Goal: Use online tool/utility: Utilize a website feature to perform a specific function

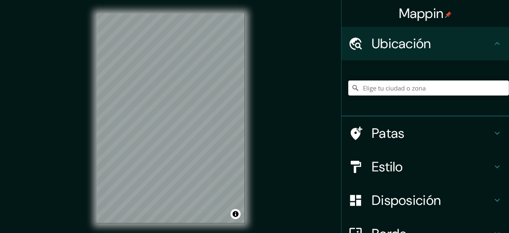
click at [378, 91] on input "Elige tu ciudad o zona" at bounding box center [428, 87] width 161 height 15
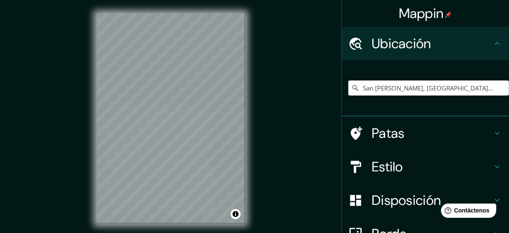
drag, startPoint x: 458, startPoint y: 89, endPoint x: 330, endPoint y: 89, distance: 128.0
click at [330, 89] on div "Mappin Ubicación [GEOGRAPHIC_DATA][PERSON_NAME], [GEOGRAPHIC_DATA], [GEOGRAPHIC…" at bounding box center [254, 124] width 509 height 249
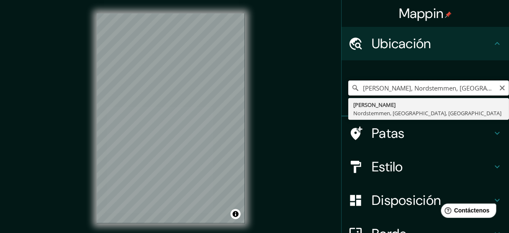
click at [412, 90] on input "[PERSON_NAME], Nordstemmen, [GEOGRAPHIC_DATA], [GEOGRAPHIC_DATA]" at bounding box center [428, 87] width 161 height 15
paste input "[PERSON_NAME] ve la muerte como un componente esencial de la vida y como esto s…"
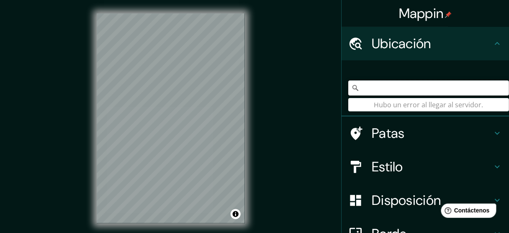
type input "[PERSON_NAME] ve la muerte como un componente esencial de la vida y como esto s…"
click at [429, 84] on input "[PERSON_NAME] ve la muerte como un componente esencial de la vida y como esto s…" at bounding box center [428, 87] width 161 height 15
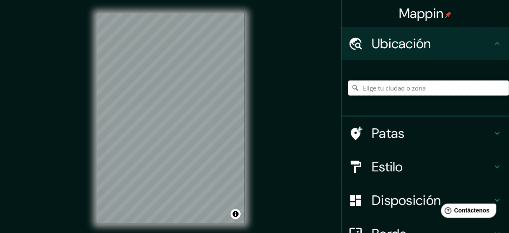
click at [437, 84] on input "Elige tu ciudad o zona" at bounding box center [428, 87] width 161 height 15
paste input "[URL][DOMAIN_NAME]"
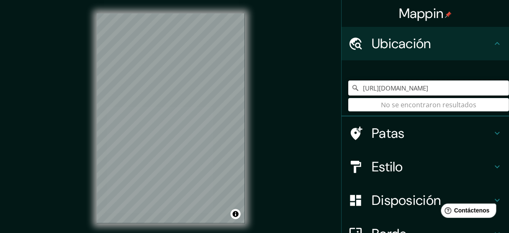
type input "[URL][DOMAIN_NAME]"
drag, startPoint x: 500, startPoint y: 92, endPoint x: 294, endPoint y: 92, distance: 205.8
click at [294, 92] on div "Mappin Ubicación [URL][DOMAIN_NAME] No se encontraron resultados Patas Estilo D…" at bounding box center [254, 124] width 509 height 249
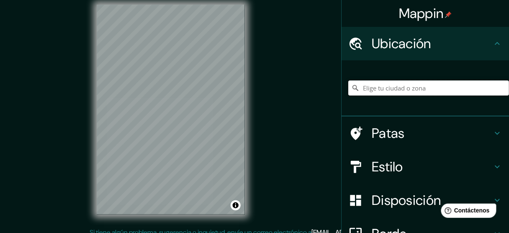
scroll to position [17, 0]
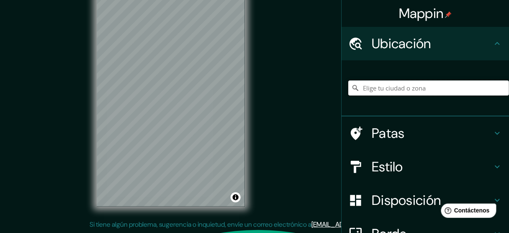
click at [417, 89] on input "Elige tu ciudad o zona" at bounding box center [428, 87] width 161 height 15
paste input "[URL][DOMAIN_NAME]"
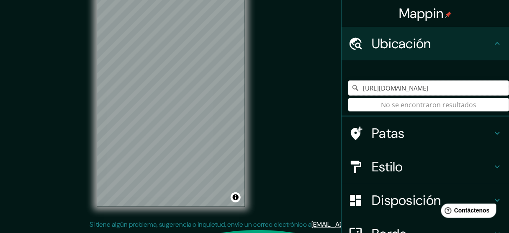
type input "[URL][DOMAIN_NAME]"
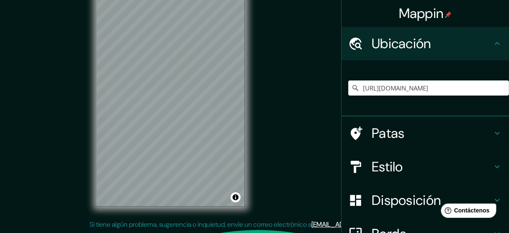
scroll to position [0, 0]
